Goal: Task Accomplishment & Management: Manage account settings

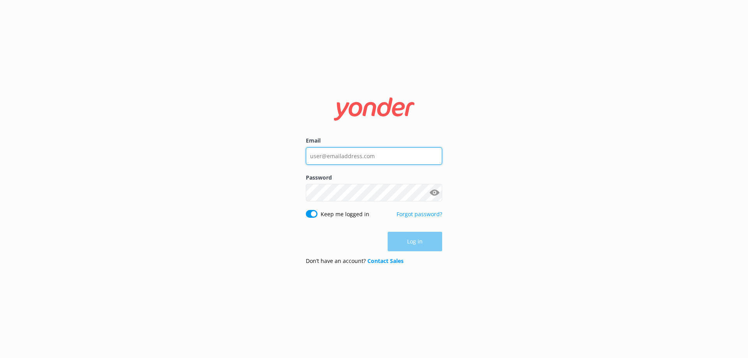
type input "[EMAIL_ADDRESS][DOMAIN_NAME]"
click at [417, 240] on div "Log in" at bounding box center [374, 241] width 136 height 19
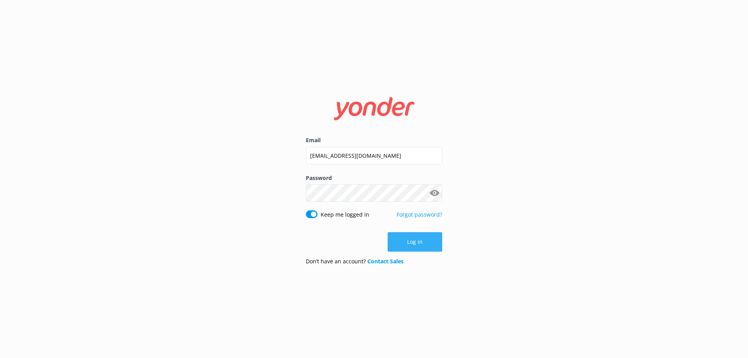
click at [414, 245] on button "Log in" at bounding box center [415, 241] width 55 height 19
